Goal: Obtain resource: Download file/media

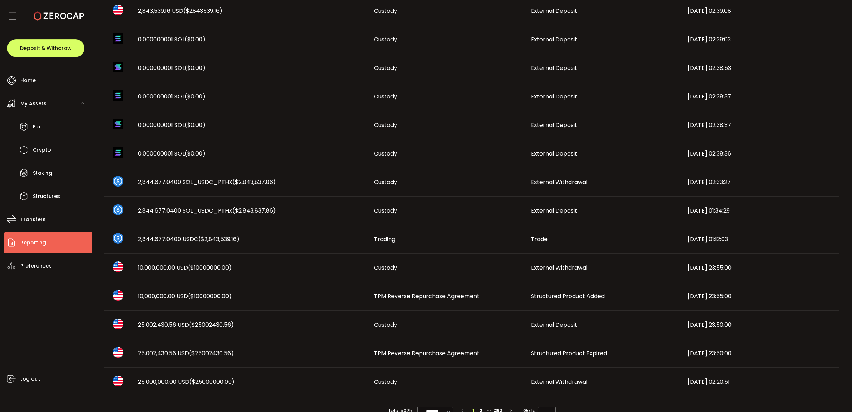
scroll to position [287, 0]
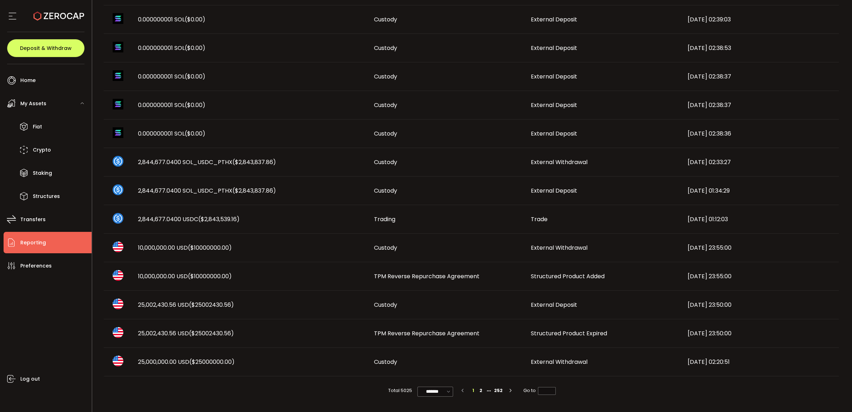
click at [590, 334] on span "Structured Product Expired" at bounding box center [569, 333] width 76 height 8
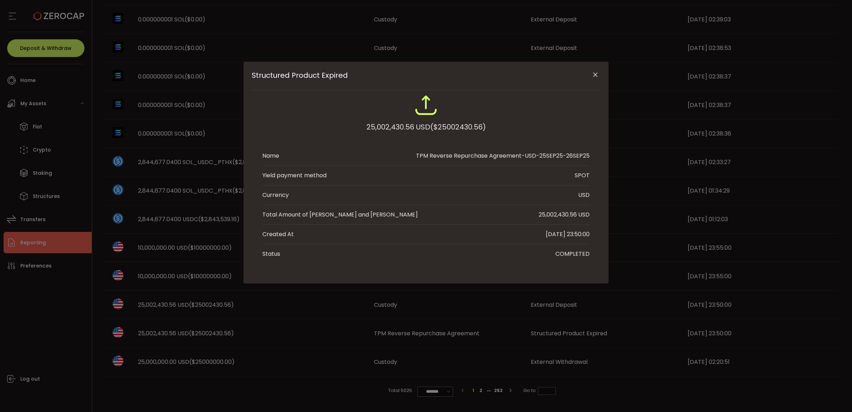
click at [591, 74] on button "Close" at bounding box center [595, 75] width 12 height 12
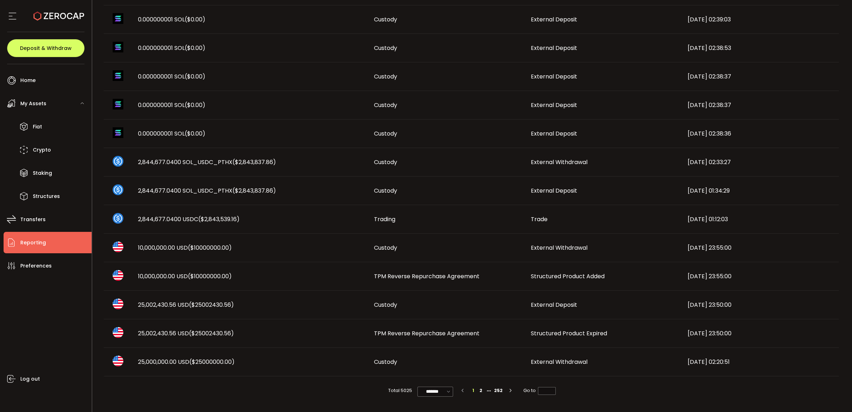
click at [568, 275] on span "Structured Product Added" at bounding box center [568, 276] width 74 height 8
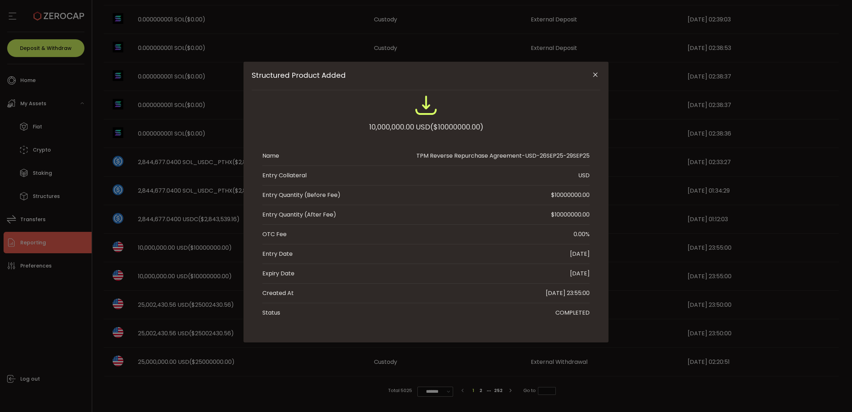
click at [596, 70] on button "Close" at bounding box center [595, 75] width 12 height 12
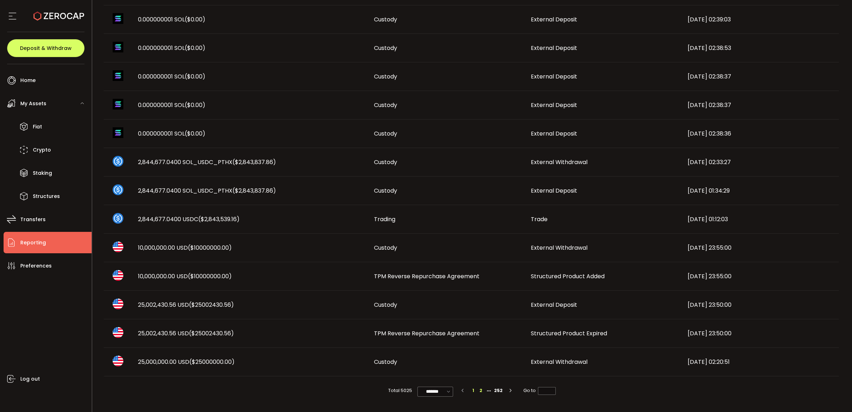
click at [482, 390] on li "2" at bounding box center [481, 390] width 8 height 8
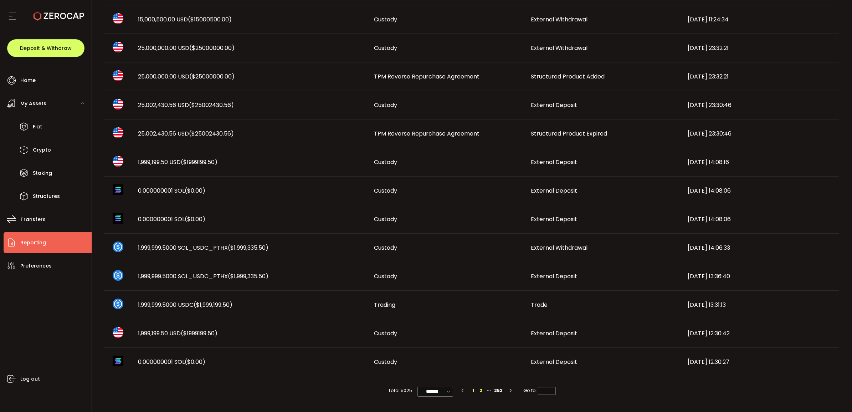
click at [472, 389] on li "1" at bounding box center [473, 390] width 8 height 8
type input "*"
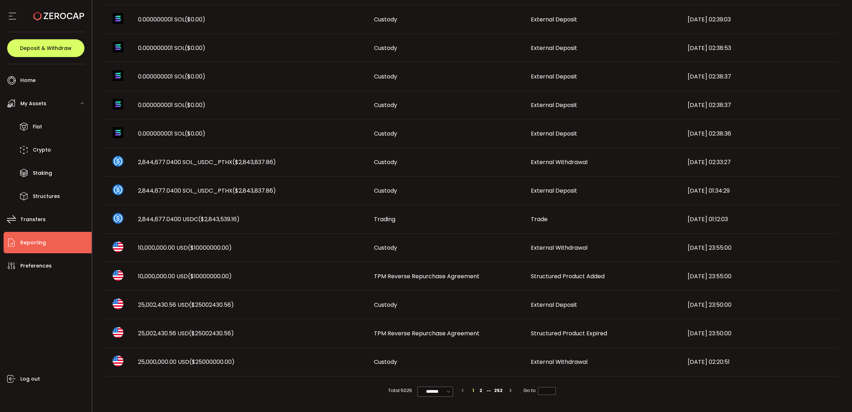
click at [50, 245] on li "Reporting" at bounding box center [48, 242] width 88 height 21
click at [46, 183] on li "Staking" at bounding box center [48, 172] width 88 height 21
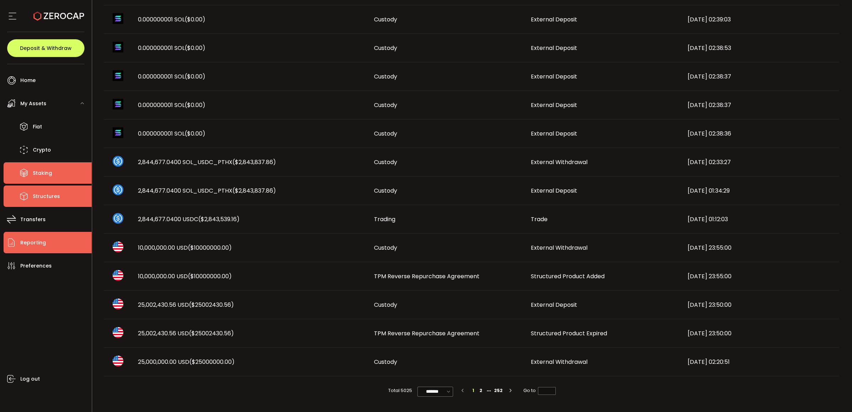
click at [46, 194] on span "Structures" at bounding box center [46, 196] width 27 height 10
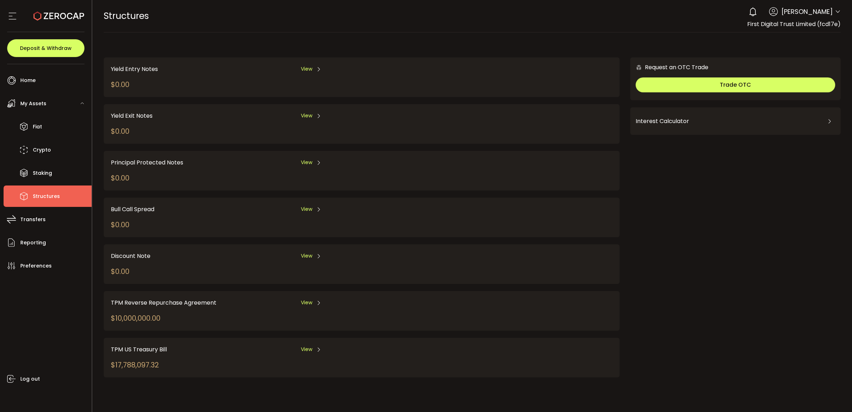
click at [313, 301] on div "View" at bounding box center [311, 302] width 21 height 9
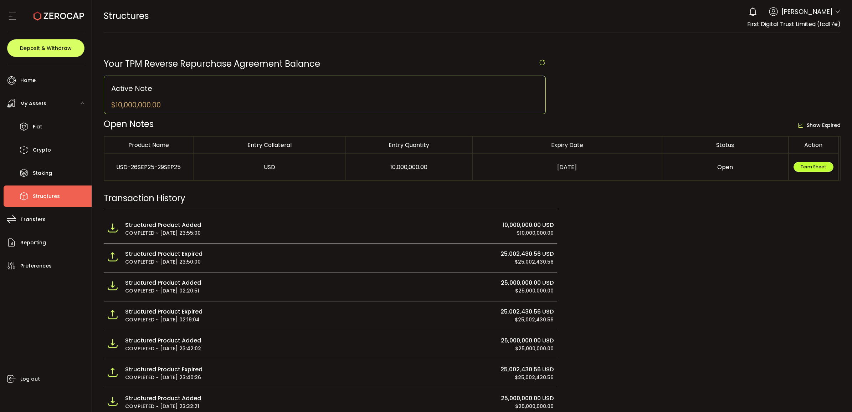
click at [817, 169] on span "Term Sheet" at bounding box center [813, 167] width 26 height 6
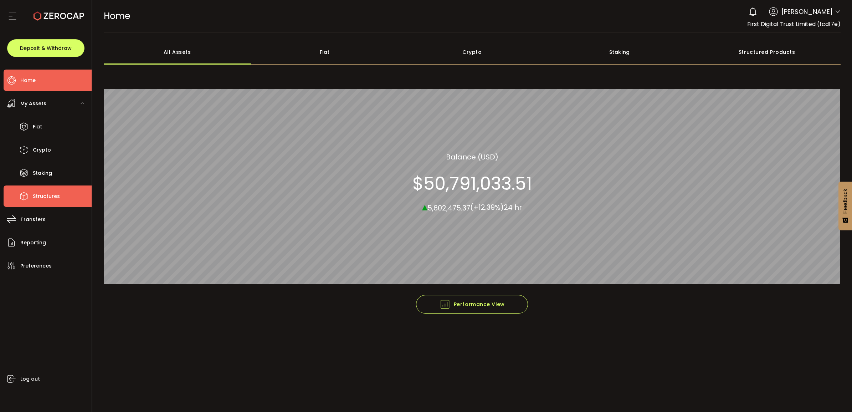
click at [62, 191] on li "Structures" at bounding box center [48, 195] width 88 height 21
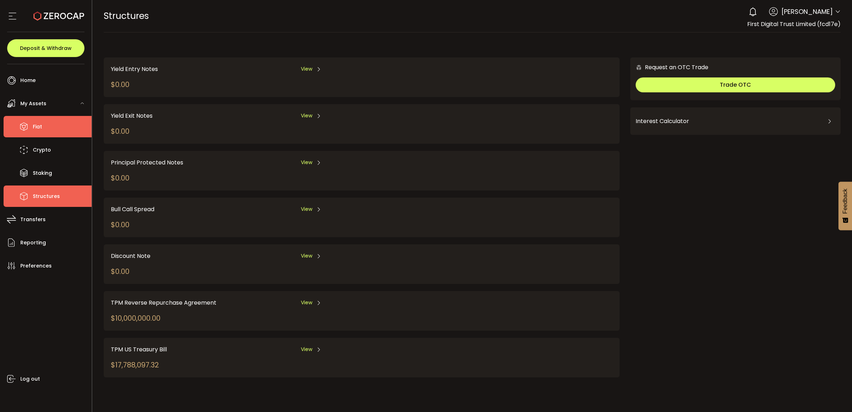
click at [45, 134] on li "Fiat" at bounding box center [48, 126] width 88 height 21
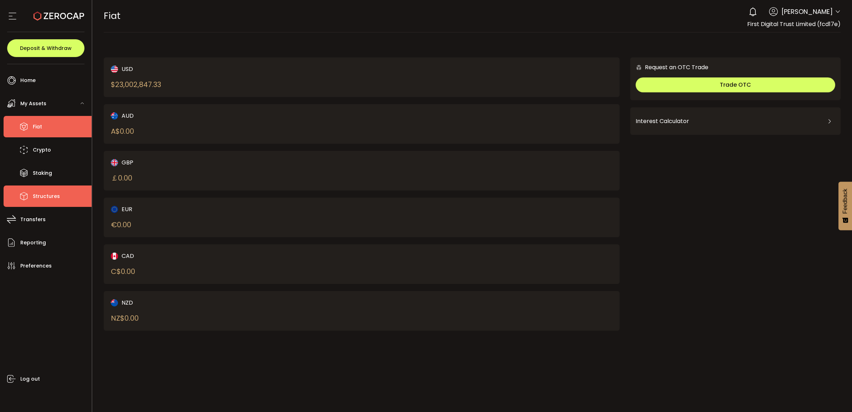
click at [53, 185] on li "Structures" at bounding box center [48, 195] width 88 height 21
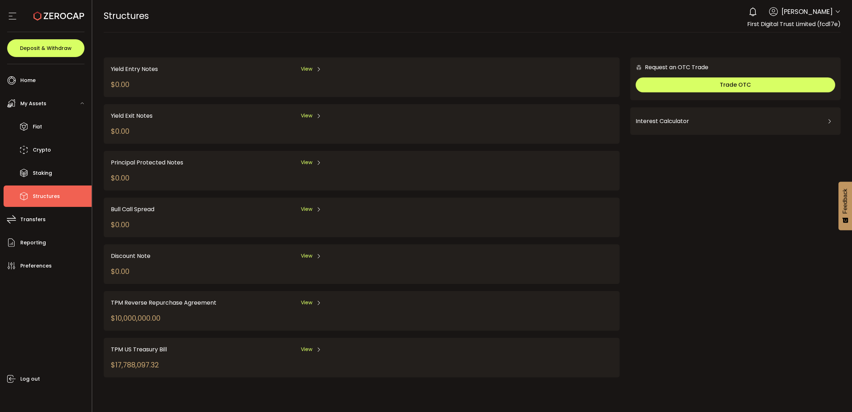
click at [314, 300] on div "View" at bounding box center [311, 302] width 21 height 9
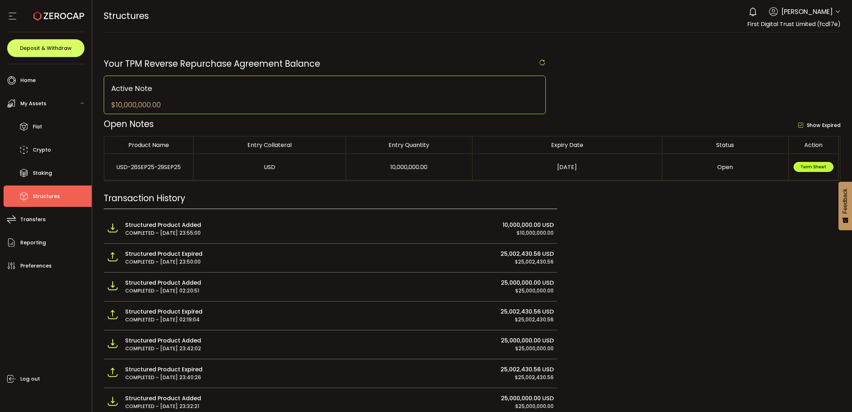
click at [813, 171] on button "Term Sheet" at bounding box center [814, 167] width 40 height 10
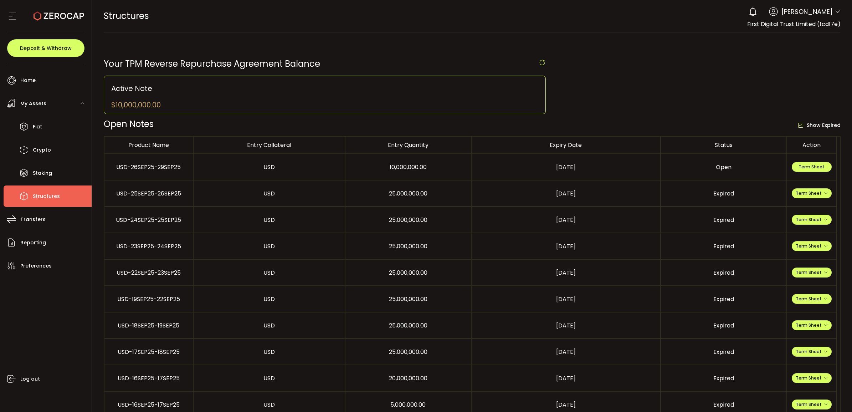
click at [164, 163] on td "USD-26SEP25-29SEP25" at bounding box center [148, 167] width 89 height 26
click at [154, 166] on div "USD-26SEP25-29SEP25" at bounding box center [148, 167] width 88 height 8
drag, startPoint x: 667, startPoint y: 167, endPoint x: 749, endPoint y: 165, distance: 82.0
click at [667, 167] on div "Open" at bounding box center [723, 167] width 125 height 8
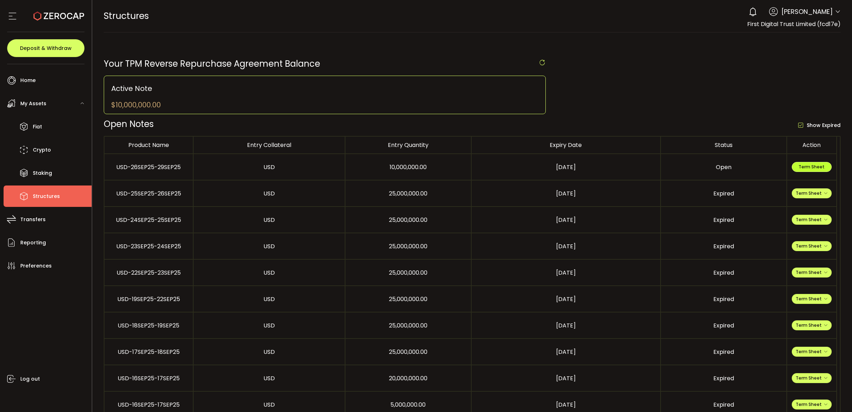
click at [799, 165] on button "Term Sheet" at bounding box center [812, 167] width 40 height 10
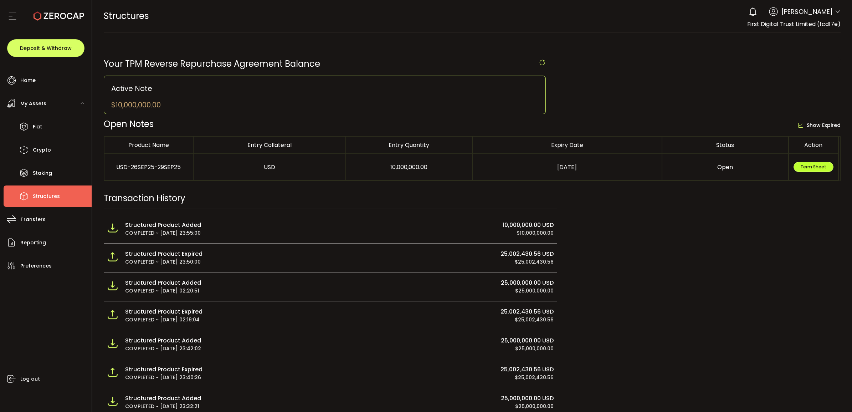
click at [809, 171] on button "Term Sheet" at bounding box center [814, 167] width 40 height 10
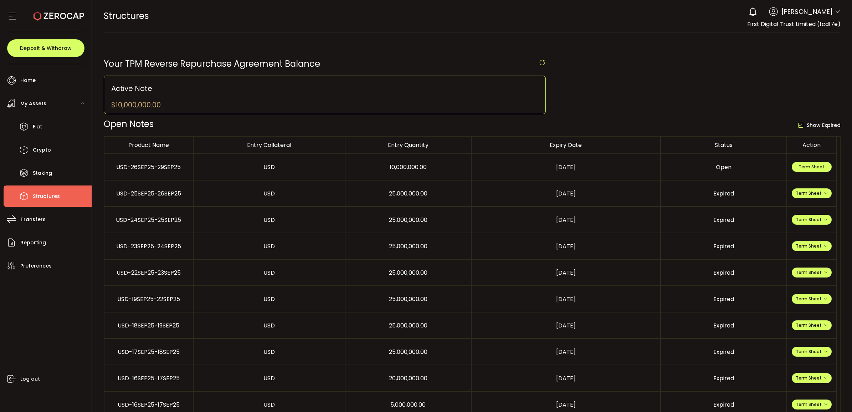
drag, startPoint x: 815, startPoint y: 169, endPoint x: 732, endPoint y: 159, distance: 84.0
click at [730, 154] on td "Open" at bounding box center [724, 167] width 126 height 26
drag, startPoint x: 802, startPoint y: 166, endPoint x: 341, endPoint y: 209, distance: 463.3
click at [344, 212] on td "USD" at bounding box center [270, 220] width 152 height 26
click at [800, 166] on span "Term Sheet" at bounding box center [812, 167] width 26 height 6
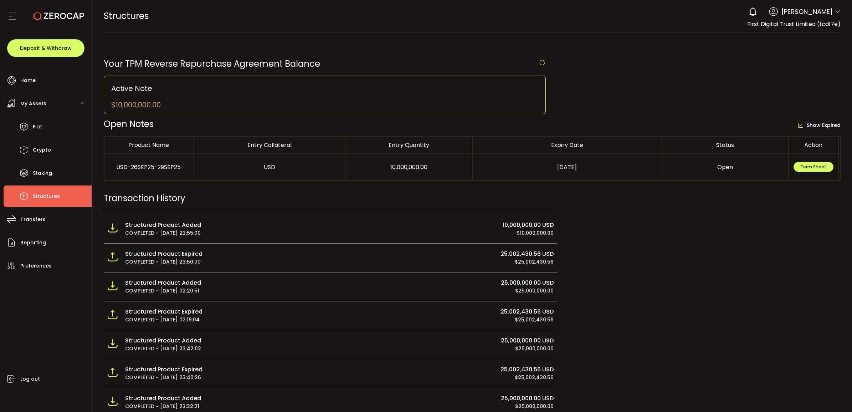
click at [149, 172] on td "USD-26SEP25-29SEP25" at bounding box center [148, 167] width 89 height 26
click at [152, 170] on div "USD-26SEP25-29SEP25" at bounding box center [148, 167] width 88 height 8
click at [75, 166] on li "Staking" at bounding box center [48, 172] width 88 height 21
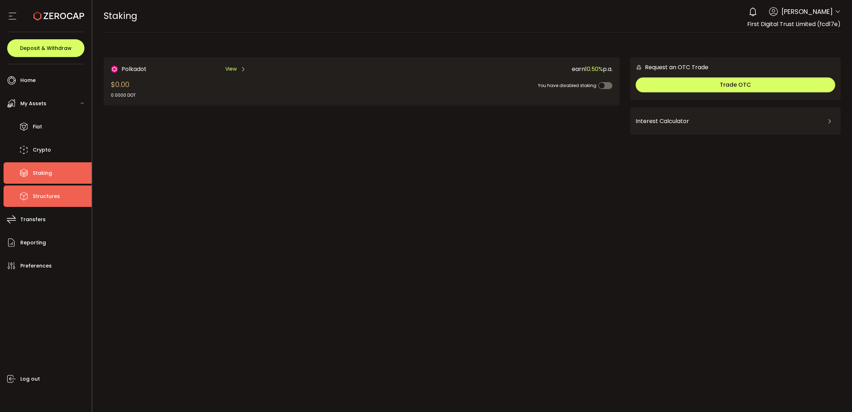
click at [55, 196] on span "Structures" at bounding box center [46, 196] width 27 height 10
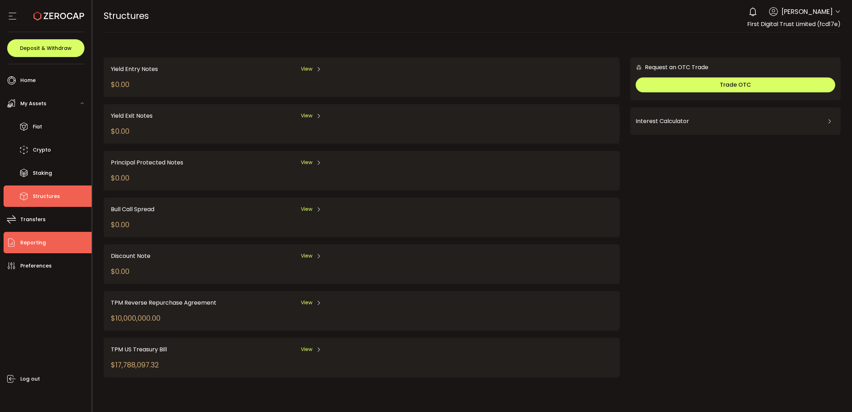
click at [48, 247] on li "Reporting" at bounding box center [48, 242] width 88 height 21
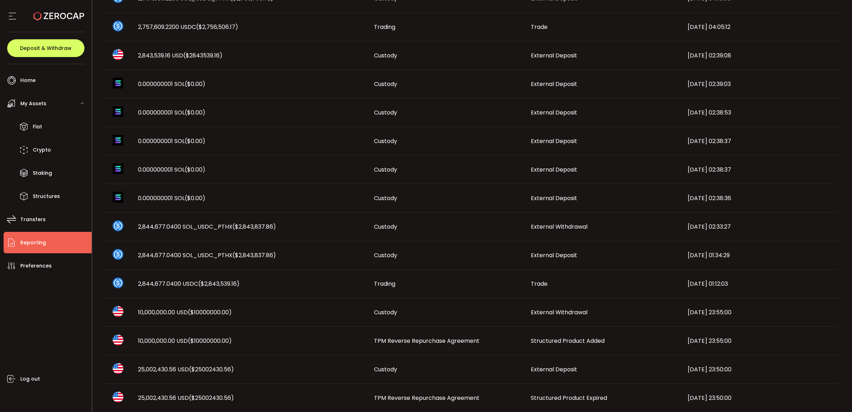
scroll to position [287, 0]
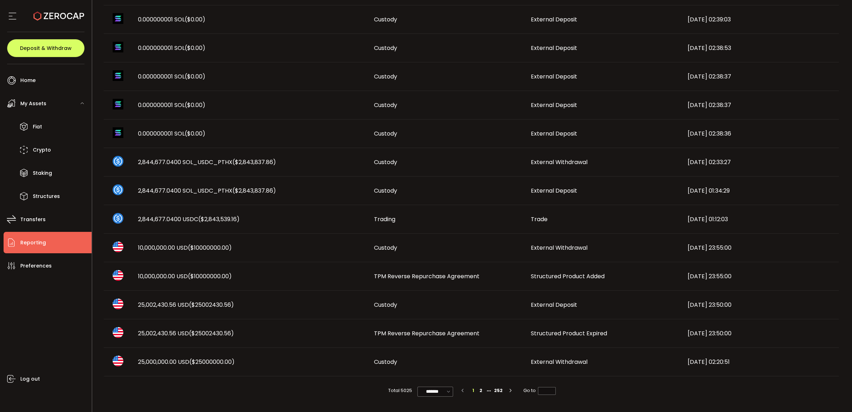
click at [449, 330] on span "TPM Reverse Repurchase Agreement" at bounding box center [427, 333] width 106 height 8
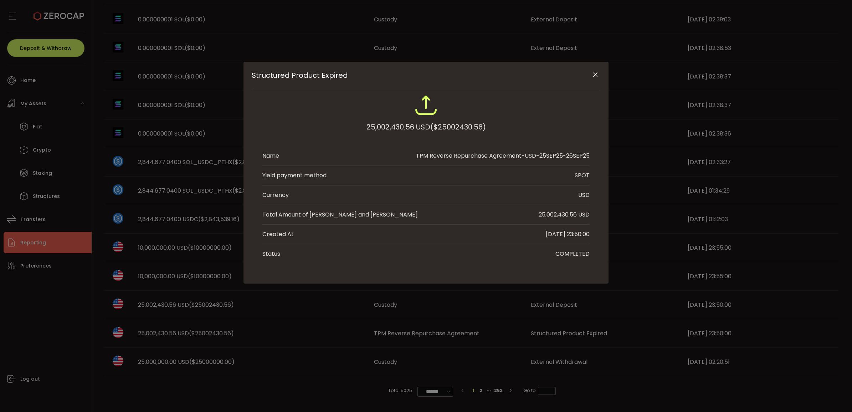
click at [590, 76] on button "Close" at bounding box center [595, 75] width 12 height 12
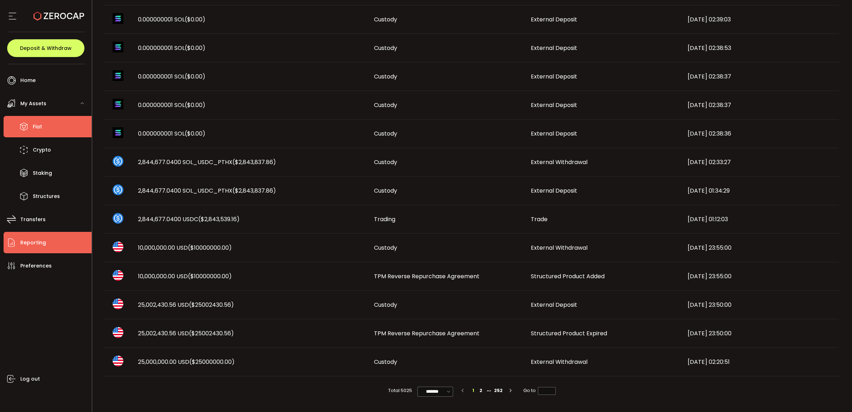
click at [53, 117] on li "Fiat" at bounding box center [48, 126] width 88 height 21
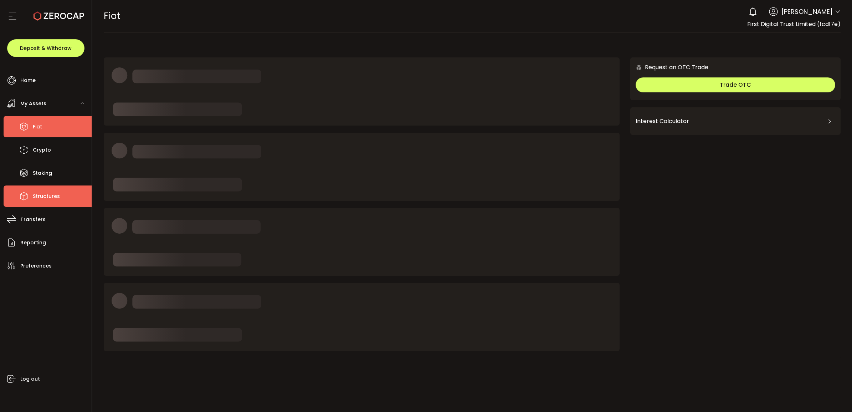
click at [56, 199] on span "Structures" at bounding box center [46, 196] width 27 height 10
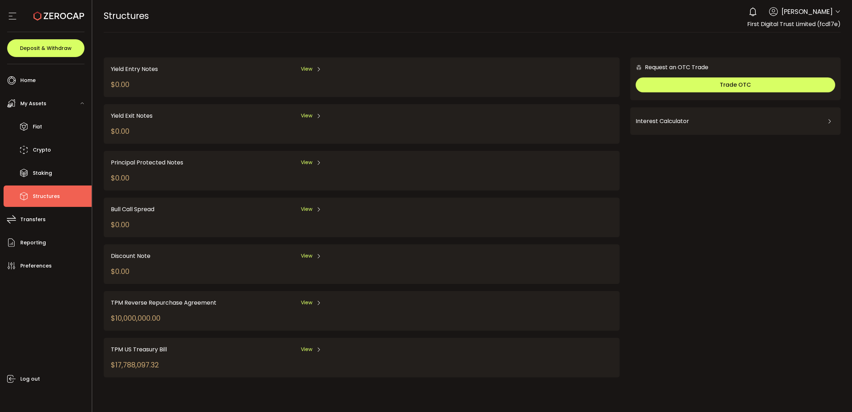
click at [312, 295] on div "TPM Reverse Repurchase Agreement View $10,000,000.00" at bounding box center [362, 311] width 516 height 40
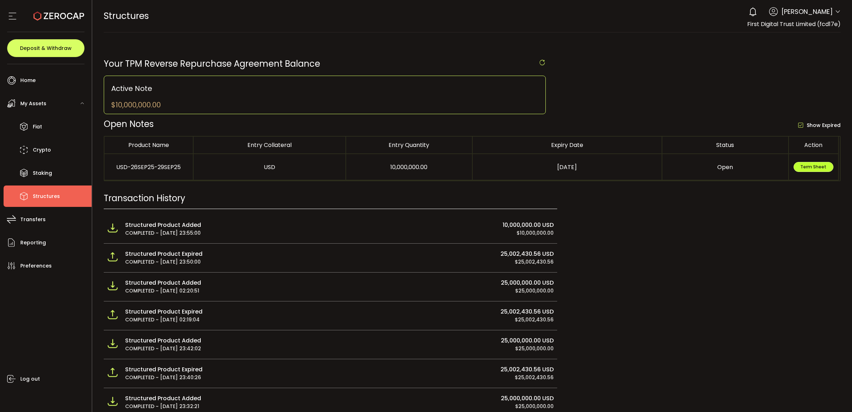
click at [822, 166] on span "Term Sheet" at bounding box center [813, 167] width 26 height 6
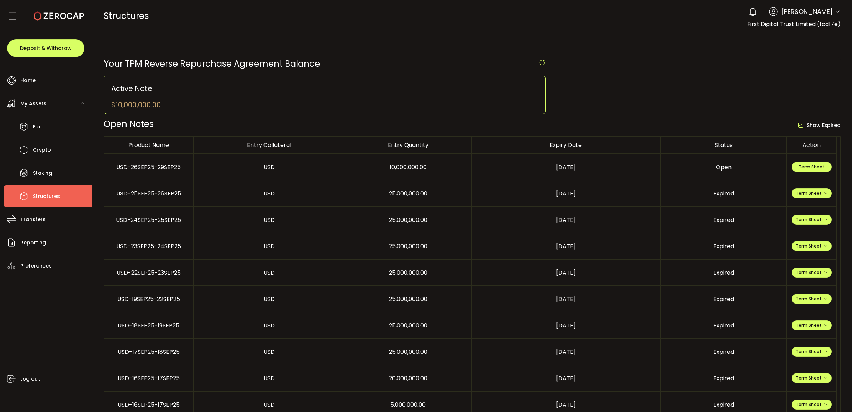
click at [821, 174] on td "Term Sheet" at bounding box center [812, 167] width 50 height 26
click at [819, 172] on button "Term Sheet" at bounding box center [812, 167] width 40 height 10
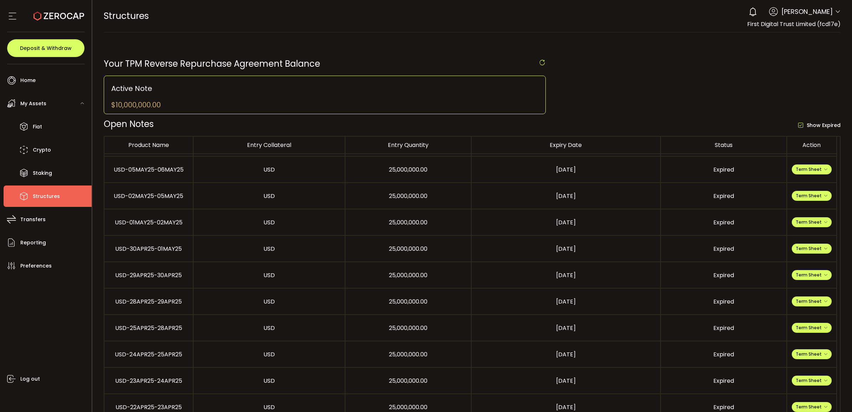
scroll to position [2674, 0]
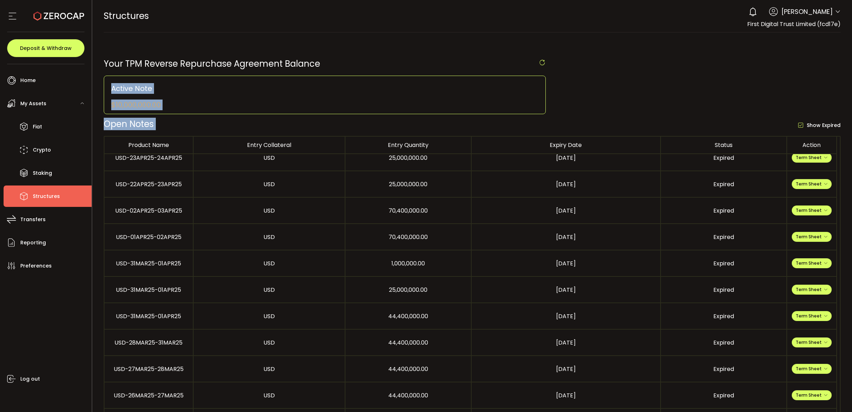
drag, startPoint x: 850, startPoint y: 59, endPoint x: 859, endPoint y: 231, distance: 172.5
click at [852, 231] on html "#icon-aud_portfolio .cls-1 { font-size: 12px; fill: #fdfbfb; font-family: "Adob…" at bounding box center [426, 206] width 852 height 412
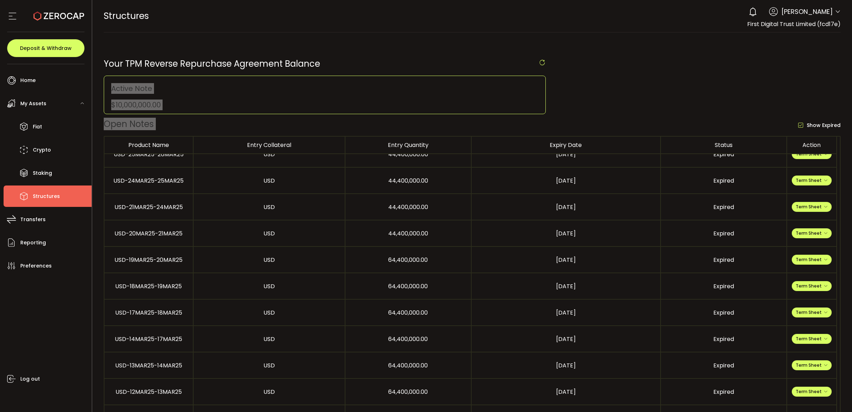
scroll to position [3298, 0]
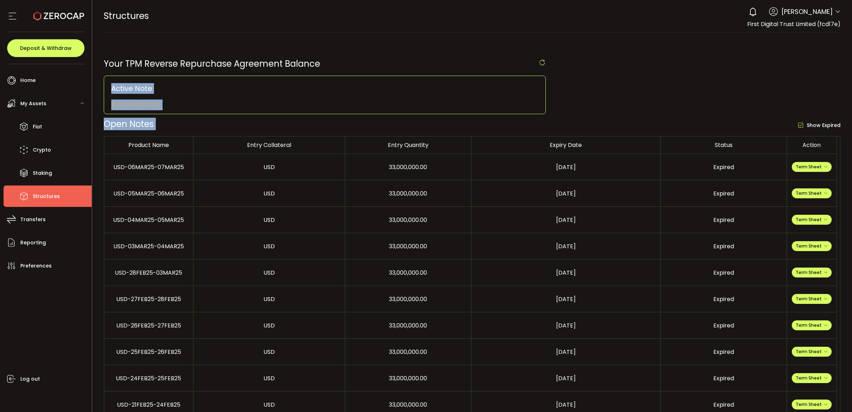
click at [535, 58] on div "Your TPM Reverse Repurchase Agreement Balance" at bounding box center [325, 63] width 442 height 12
click at [543, 63] on icon at bounding box center [542, 62] width 7 height 7
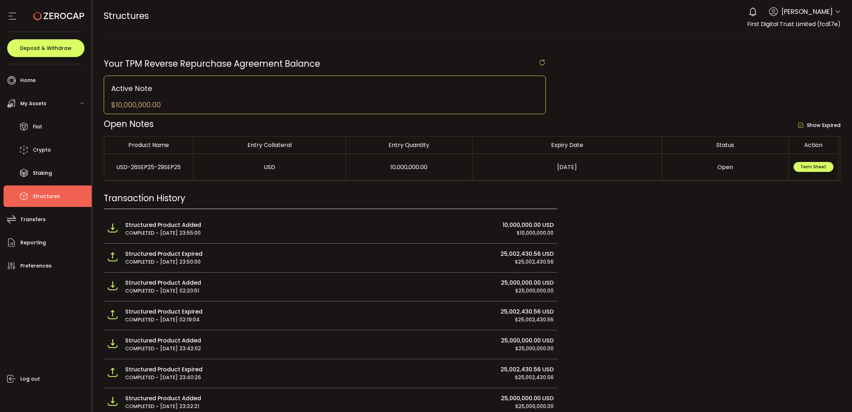
click at [111, 231] on img at bounding box center [112, 227] width 11 height 11
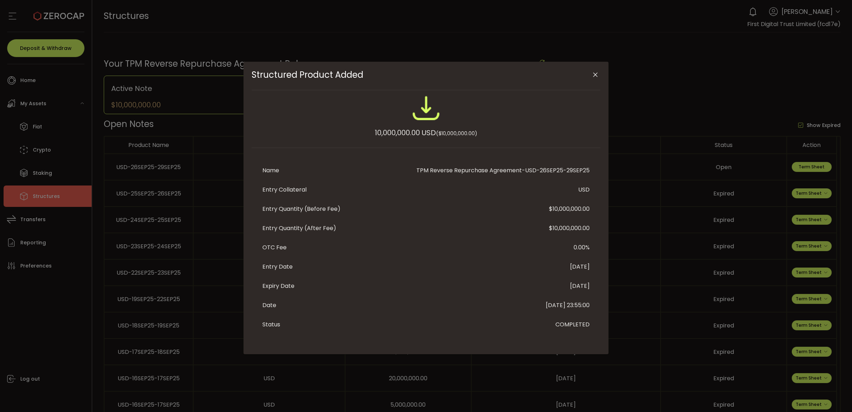
click at [427, 104] on img "Structured Product Added" at bounding box center [426, 108] width 29 height 29
click at [595, 77] on icon "Close" at bounding box center [595, 74] width 7 height 7
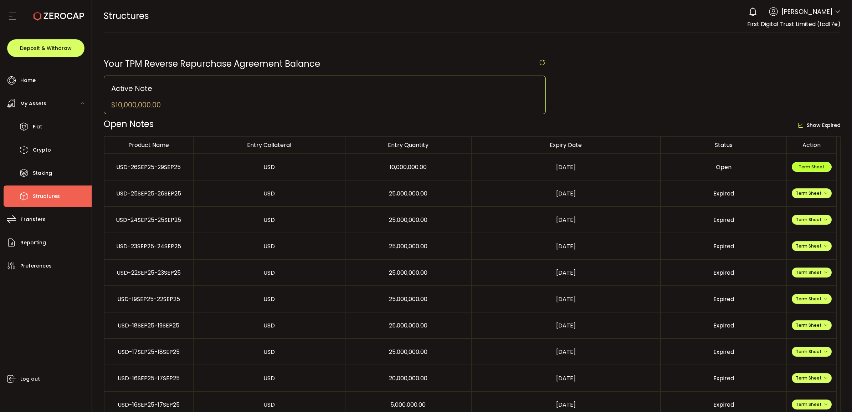
click at [819, 168] on span "Term Sheet" at bounding box center [812, 167] width 26 height 6
click at [26, 130] on icon at bounding box center [24, 126] width 11 height 11
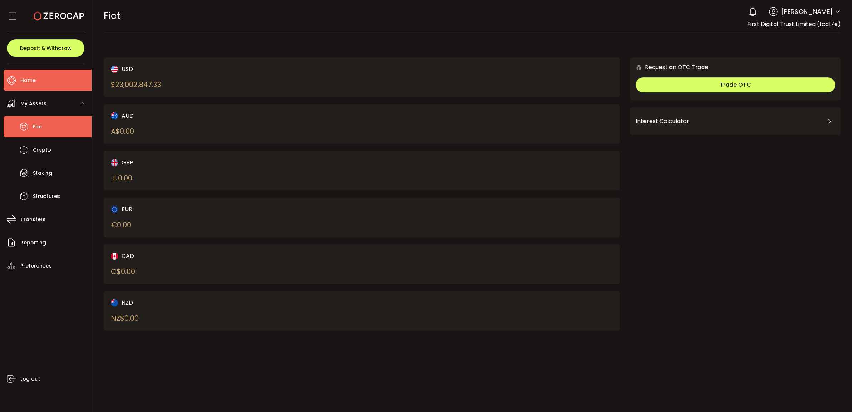
click at [46, 82] on li "Home" at bounding box center [48, 80] width 88 height 21
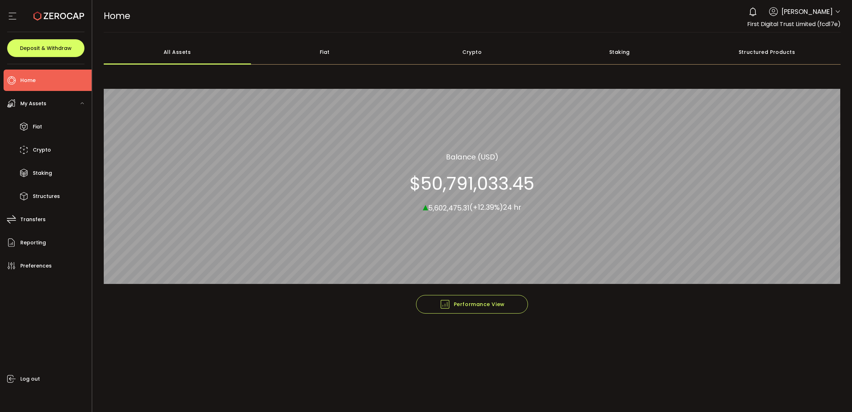
click at [759, 48] on div "Structured Products" at bounding box center [767, 52] width 148 height 25
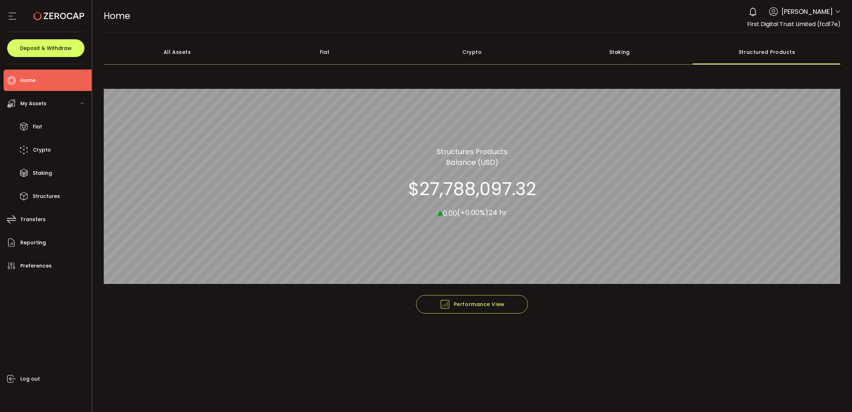
click at [838, 19] on div "0 Vincent Chok Account First Digital Trust Limited (fcd17e) Preferences Reporti…" at bounding box center [793, 12] width 96 height 16
click at [836, 13] on icon at bounding box center [838, 12] width 6 height 6
click at [769, 24] on span "First Digital Trust Limited (fcd17e)" at bounding box center [793, 24] width 93 height 8
click at [756, 15] on use at bounding box center [752, 11] width 7 height 9
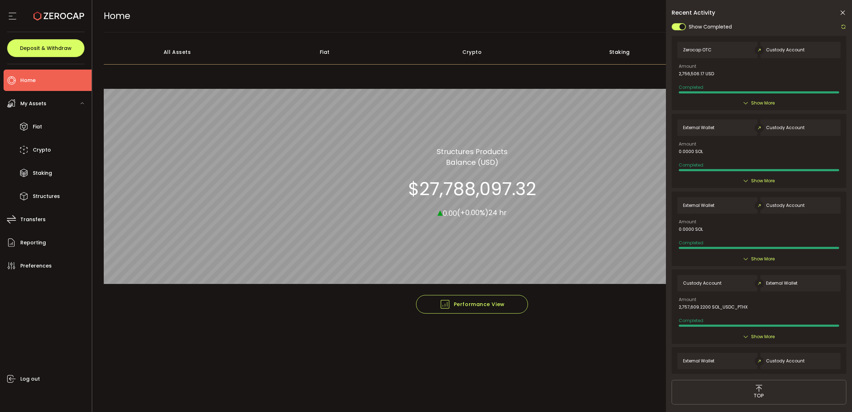
click at [844, 13] on icon at bounding box center [842, 12] width 7 height 7
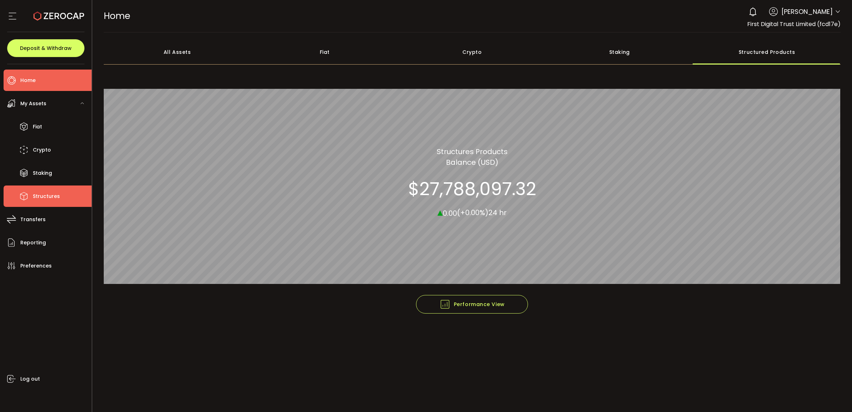
click at [57, 188] on li "Structures" at bounding box center [48, 195] width 88 height 21
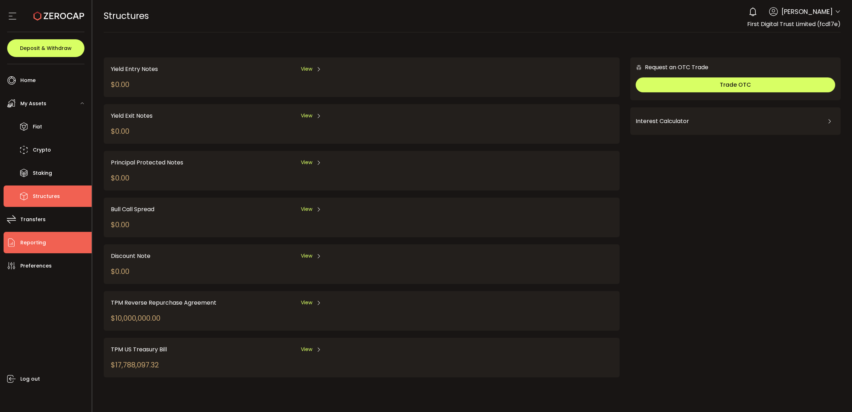
click at [42, 247] on span "Reporting" at bounding box center [33, 242] width 26 height 10
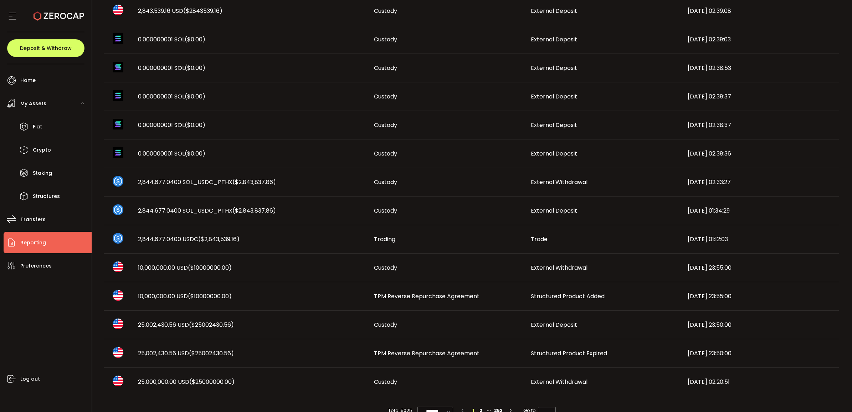
scroll to position [287, 0]
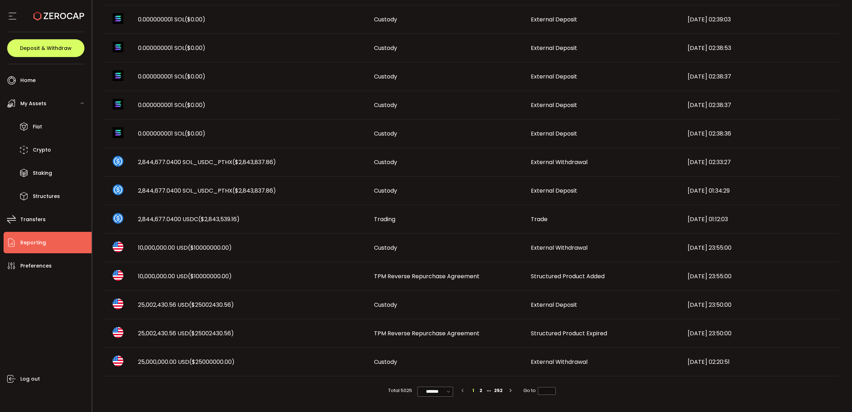
click at [445, 269] on td "TPM Reverse Repurchase Agreement" at bounding box center [446, 276] width 157 height 29
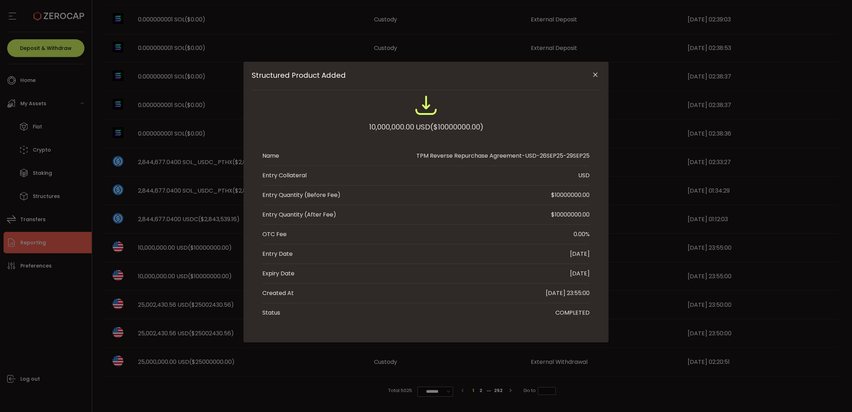
click at [594, 72] on icon "Close" at bounding box center [595, 74] width 7 height 7
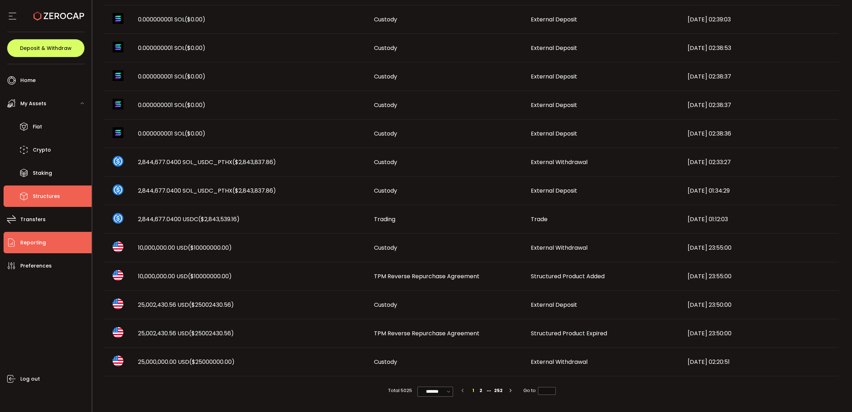
click at [30, 189] on li "Structures" at bounding box center [48, 195] width 88 height 21
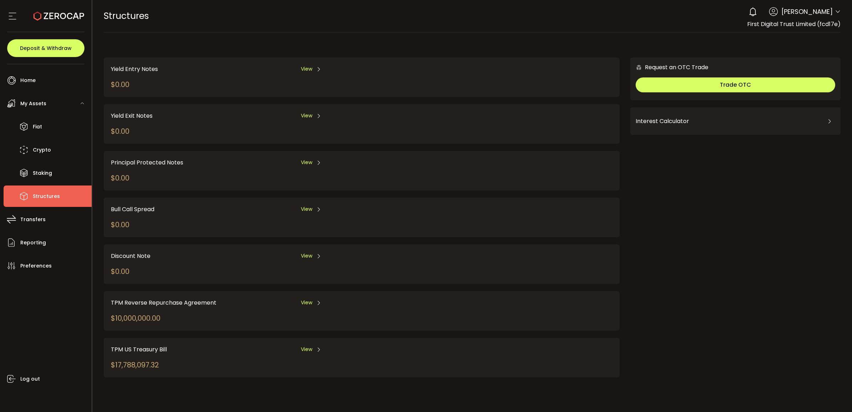
click at [309, 295] on div "TPM Reverse Repurchase Agreement View $10,000,000.00" at bounding box center [362, 311] width 516 height 40
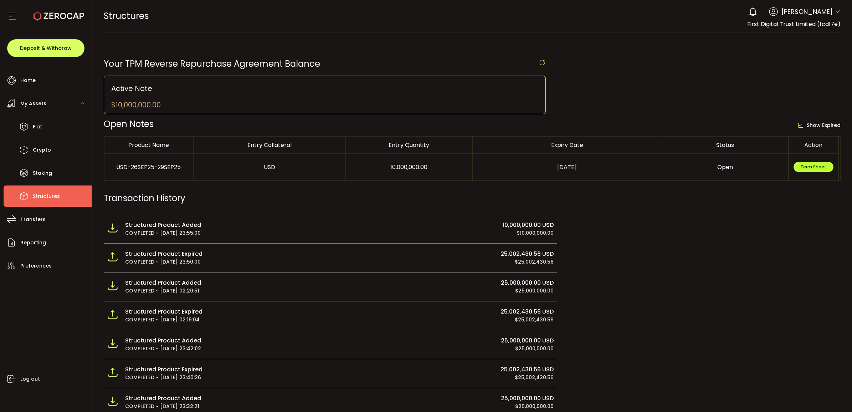
click at [822, 166] on span "Term Sheet" at bounding box center [813, 167] width 26 height 6
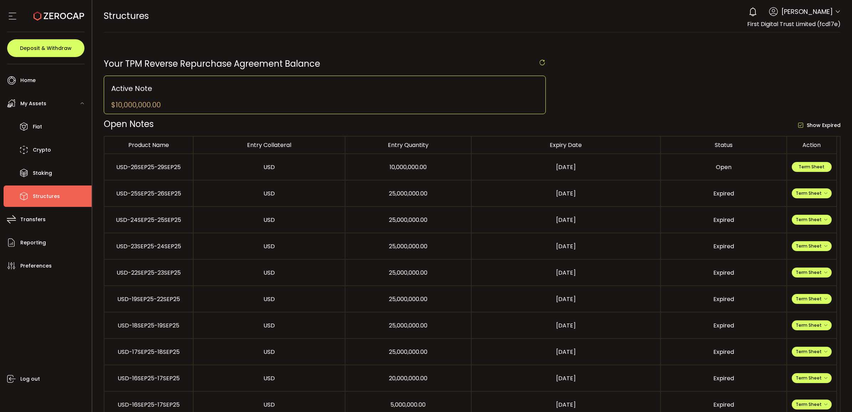
scroll to position [134, 0]
click at [571, 169] on div "[DATE]" at bounding box center [566, 167] width 189 height 8
click at [57, 125] on li "Fiat" at bounding box center [48, 126] width 88 height 21
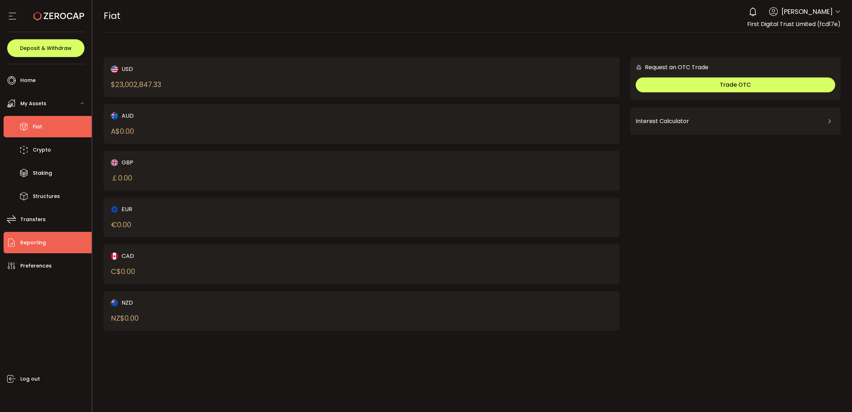
click at [59, 247] on li "Reporting" at bounding box center [48, 242] width 88 height 21
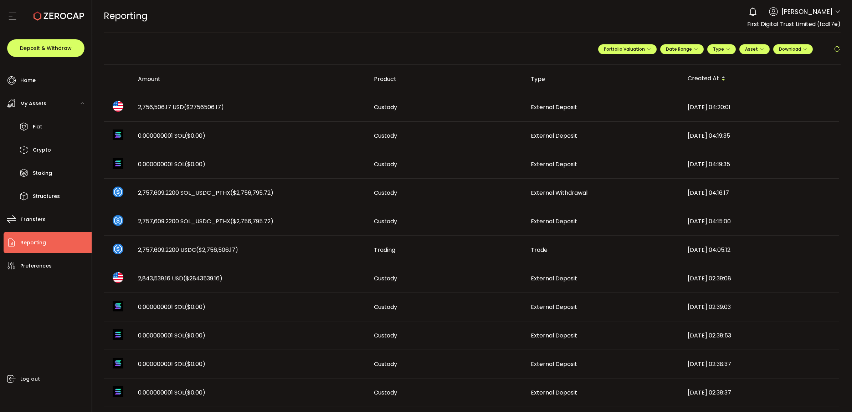
scroll to position [223, 0]
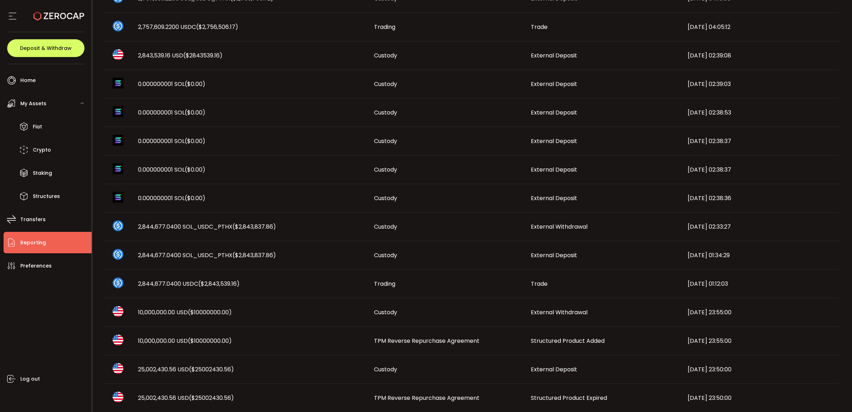
click at [422, 340] on span "TPM Reverse Repurchase Agreement" at bounding box center [427, 341] width 106 height 8
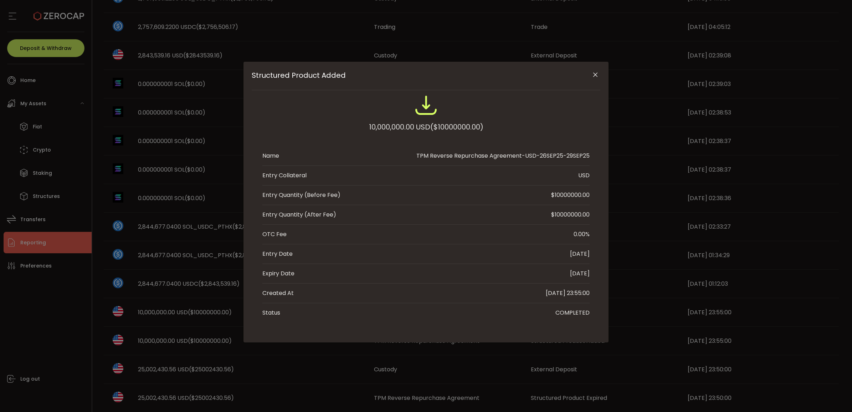
click at [593, 76] on icon "Close" at bounding box center [595, 74] width 7 height 7
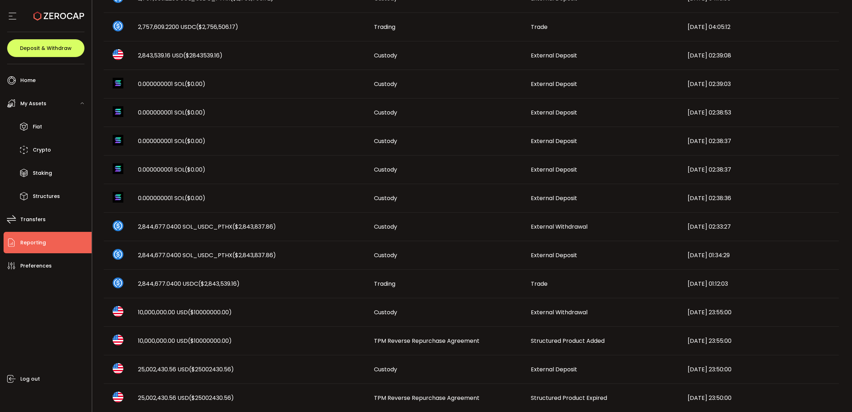
scroll to position [267, 0]
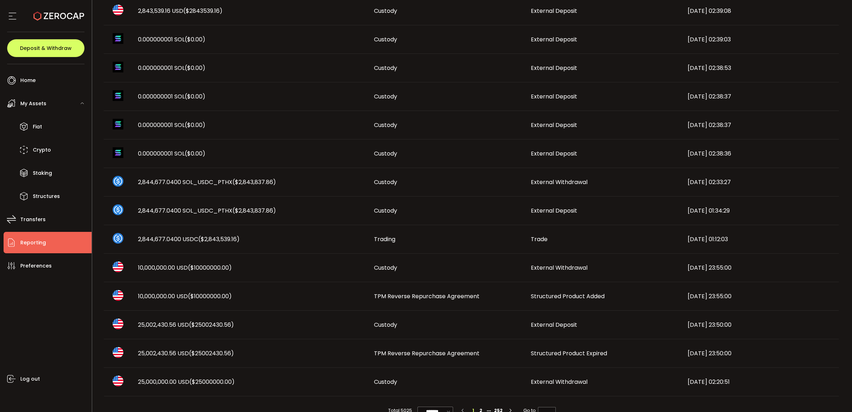
click at [391, 262] on td "Custody" at bounding box center [446, 267] width 157 height 29
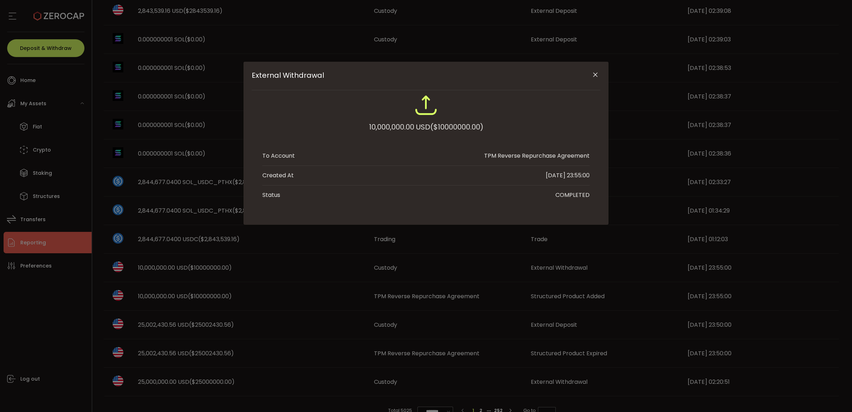
click at [597, 71] on icon "Close" at bounding box center [595, 74] width 7 height 7
